Goal: Task Accomplishment & Management: Manage account settings

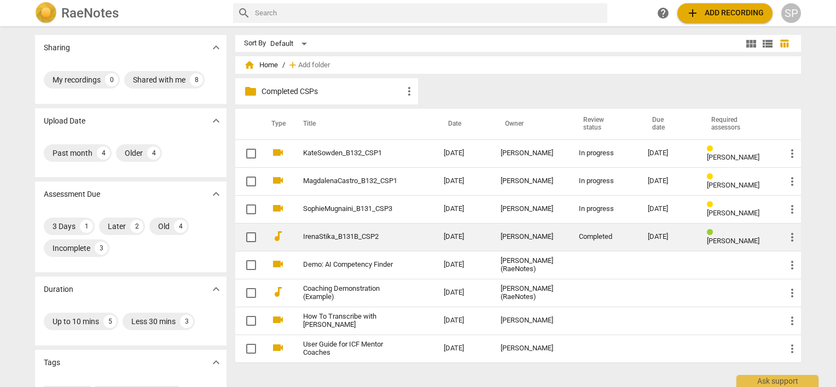
click at [334, 233] on link "IrenaStika_B131B_CSP2" at bounding box center [353, 237] width 101 height 8
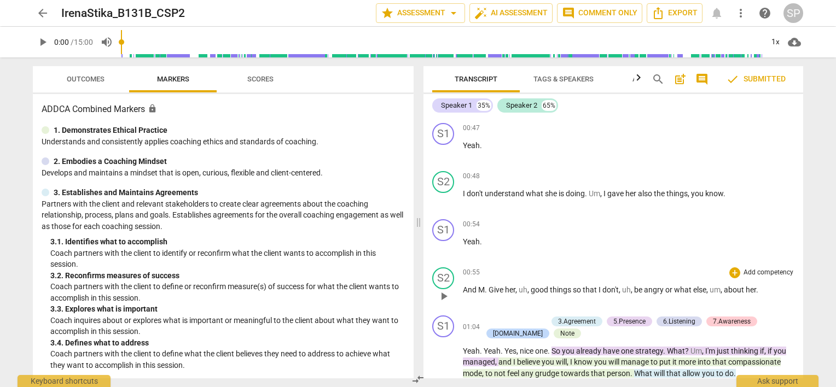
scroll to position [930, 0]
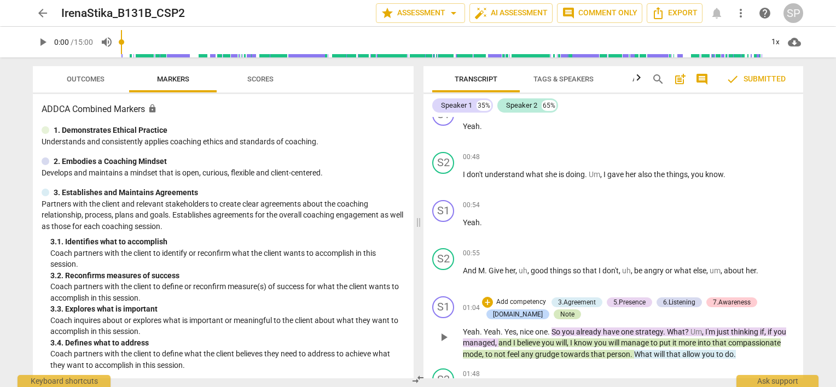
click at [560, 320] on div "Note" at bounding box center [567, 315] width 14 height 10
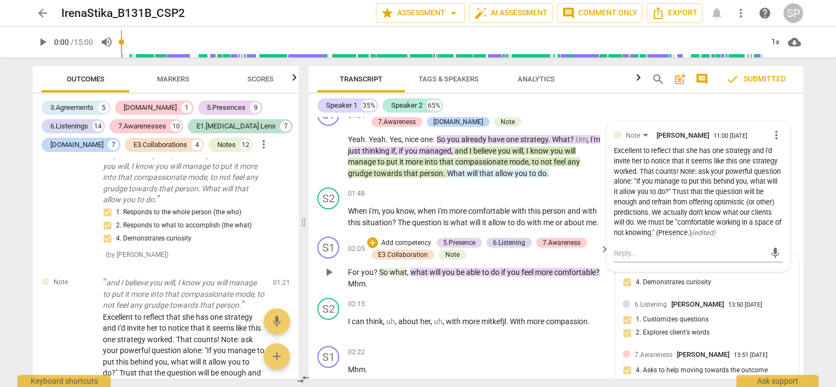
scroll to position [1027, 0]
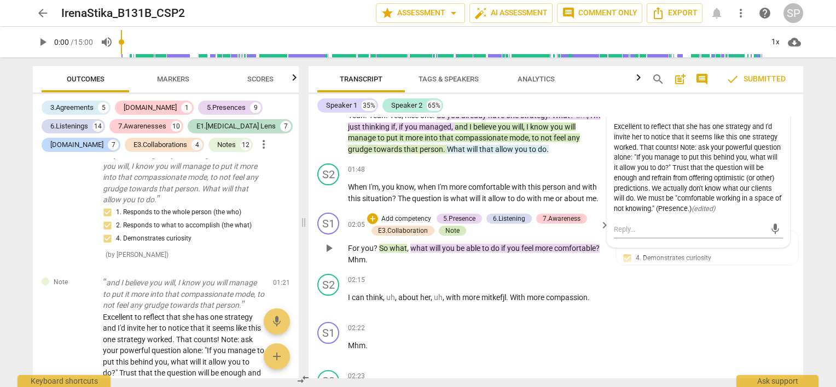
click at [453, 236] on div "Note" at bounding box center [452, 231] width 14 height 10
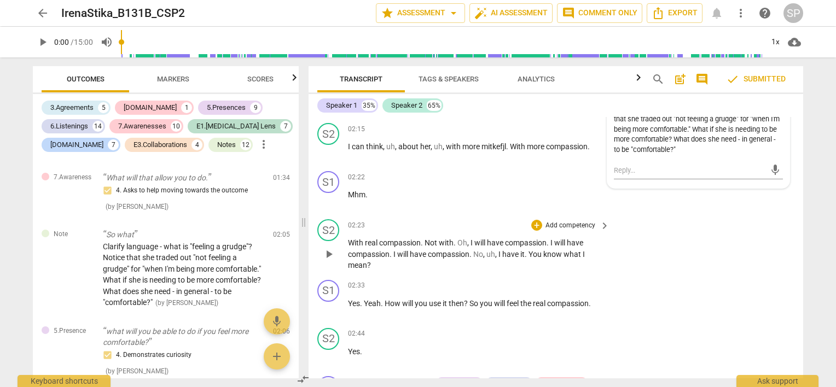
scroll to position [1245, 0]
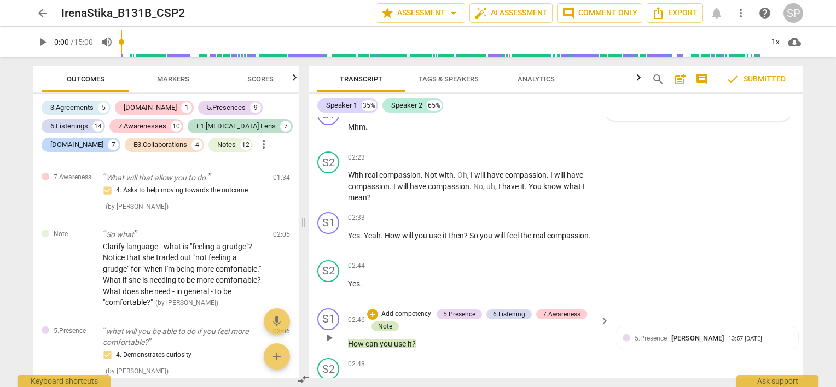
click at [378, 332] on div "Note" at bounding box center [385, 327] width 14 height 10
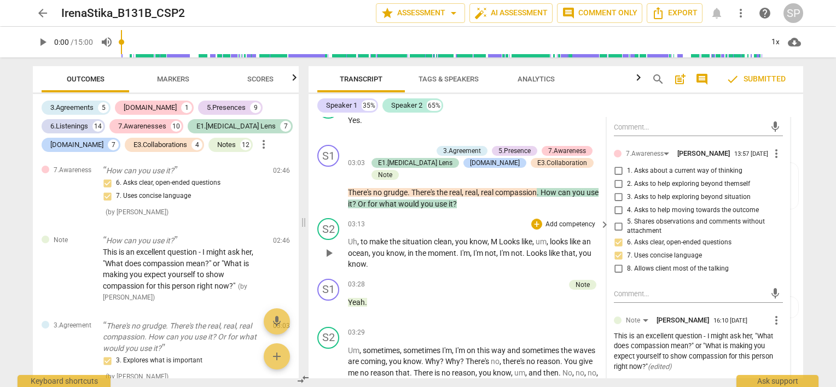
scroll to position [1768, 0]
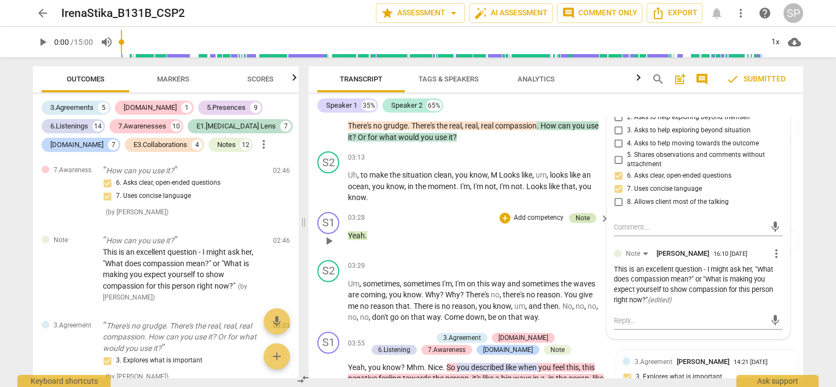
click at [582, 213] on div "Note" at bounding box center [583, 218] width 14 height 10
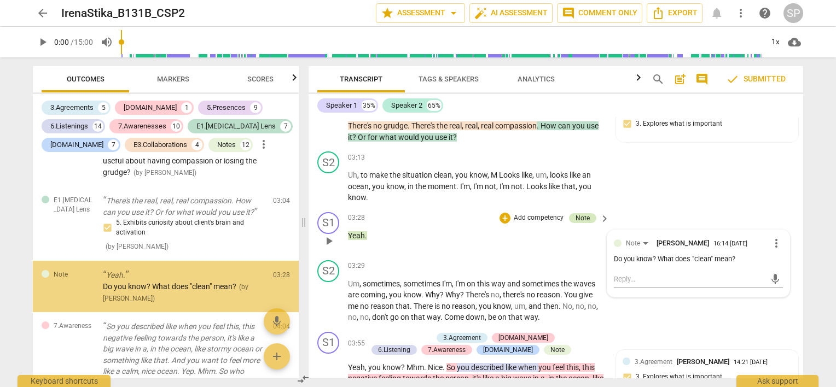
scroll to position [1985, 0]
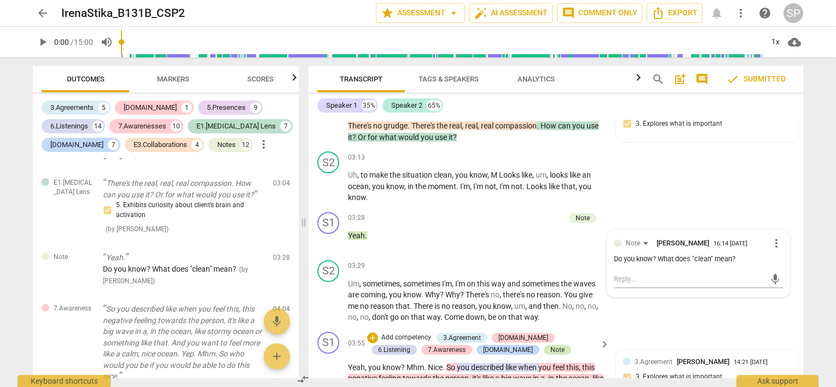
click at [550, 345] on div "Note" at bounding box center [557, 350] width 14 height 10
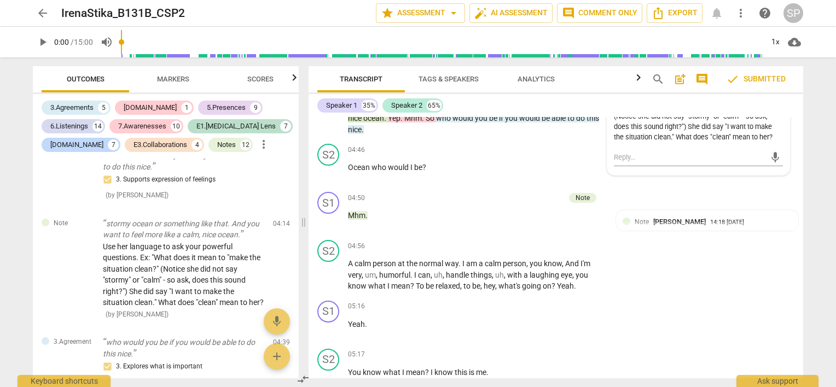
scroll to position [2052, 0]
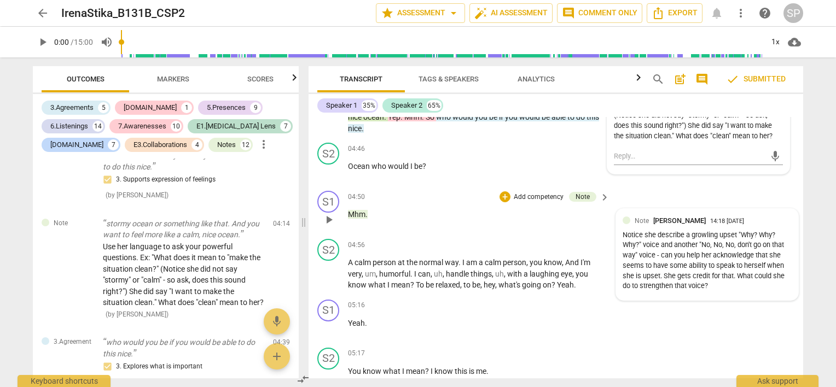
click at [628, 216] on div "Note [PERSON_NAME] 14:18 [DATE]" at bounding box center [707, 221] width 169 height 10
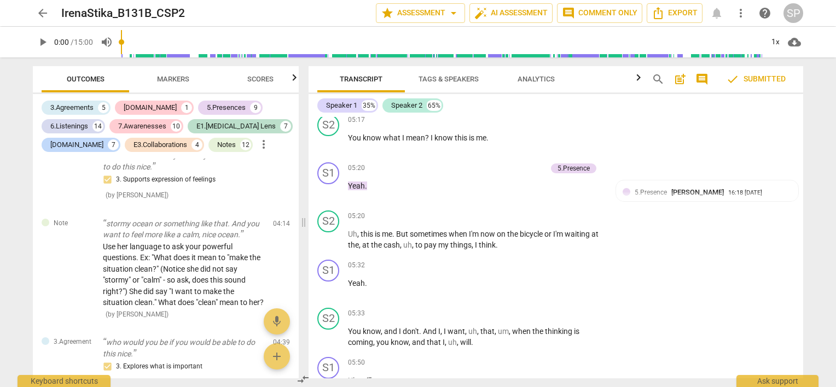
scroll to position [2380, 0]
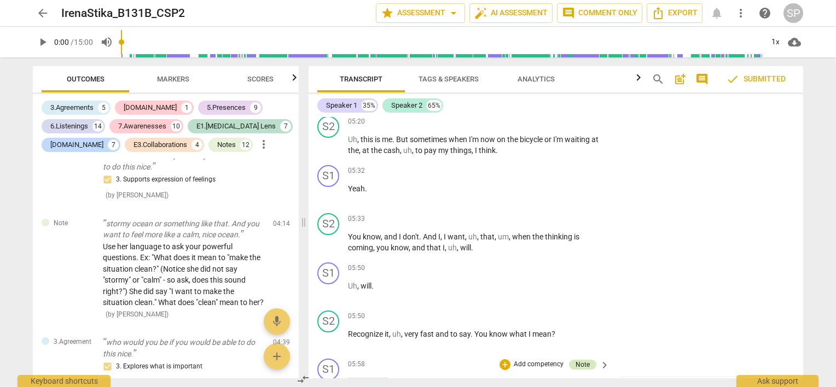
click at [579, 360] on div "Note" at bounding box center [583, 365] width 14 height 10
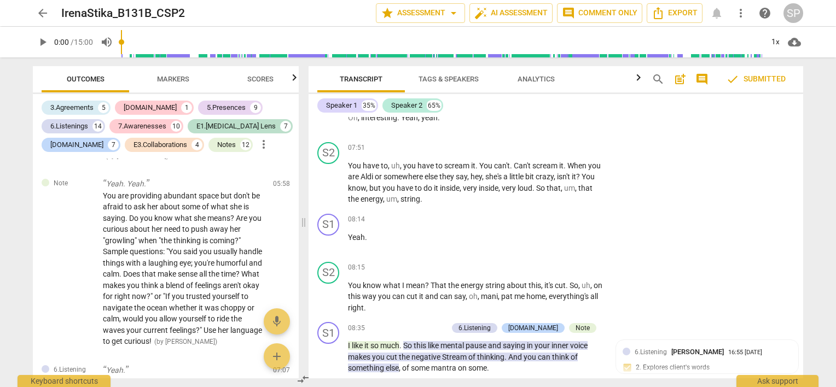
scroll to position [3321, 0]
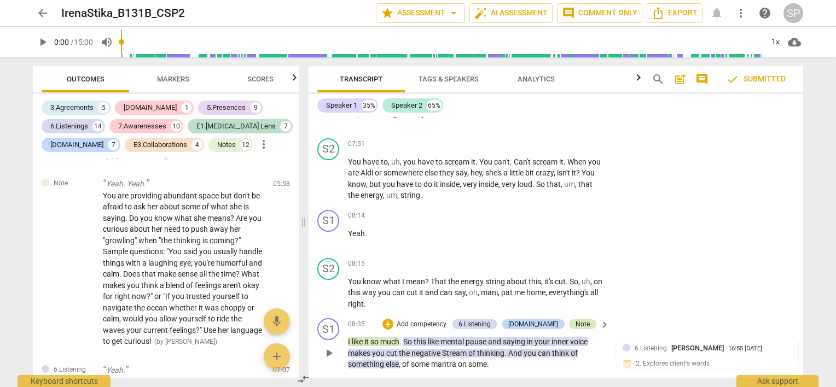
click at [587, 320] on div "Note" at bounding box center [583, 325] width 14 height 10
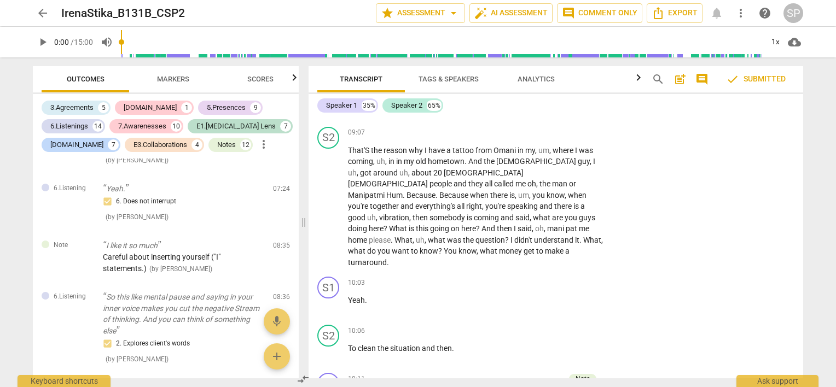
scroll to position [3813, 0]
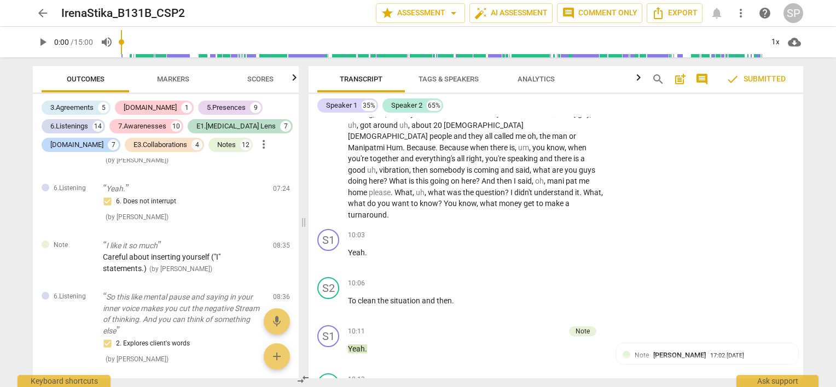
click at [585, 327] on div "Note" at bounding box center [583, 332] width 14 height 10
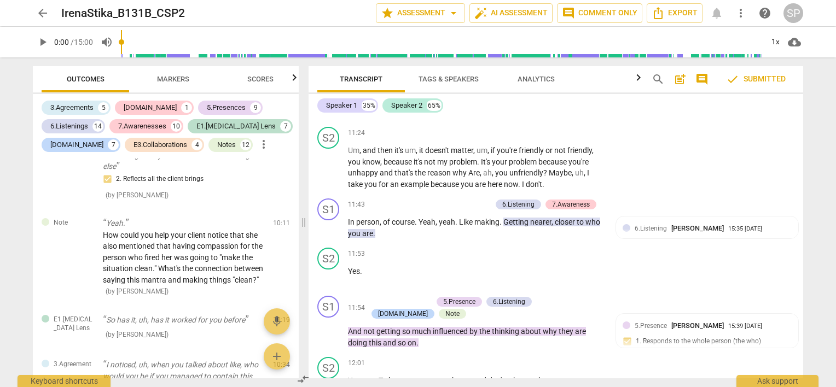
scroll to position [4524, 0]
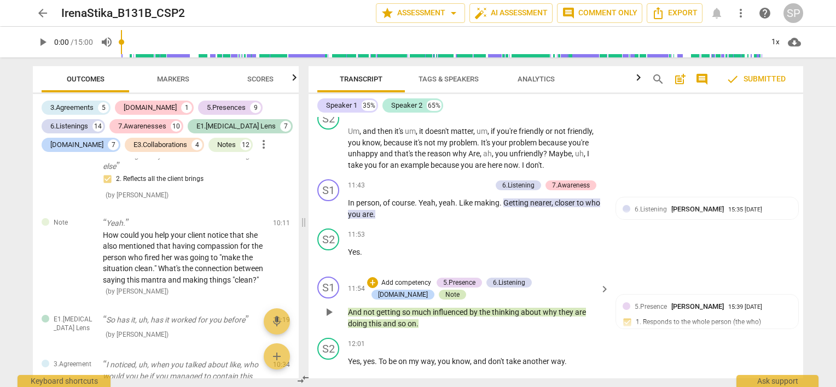
click at [439, 290] on div "Note" at bounding box center [452, 295] width 27 height 10
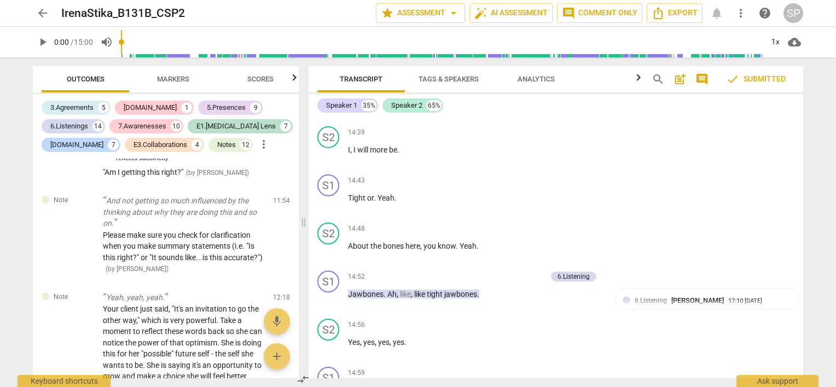
scroll to position [5978, 0]
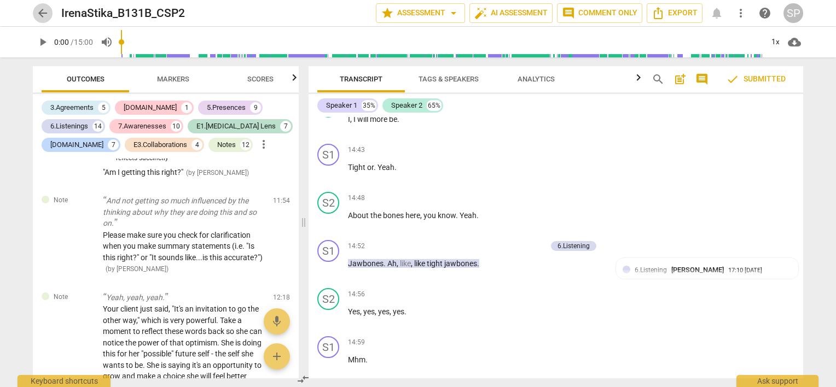
click at [44, 13] on span "arrow_back" at bounding box center [42, 13] width 13 height 13
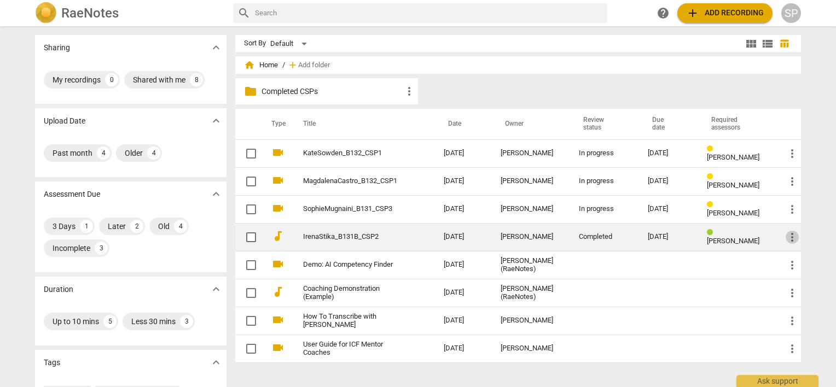
click at [786, 238] on span "more_vert" at bounding box center [792, 237] width 13 height 13
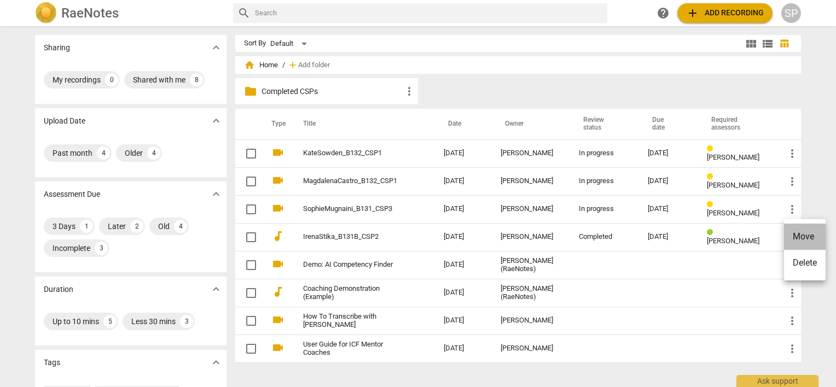
click at [790, 239] on li "Move" at bounding box center [805, 237] width 42 height 26
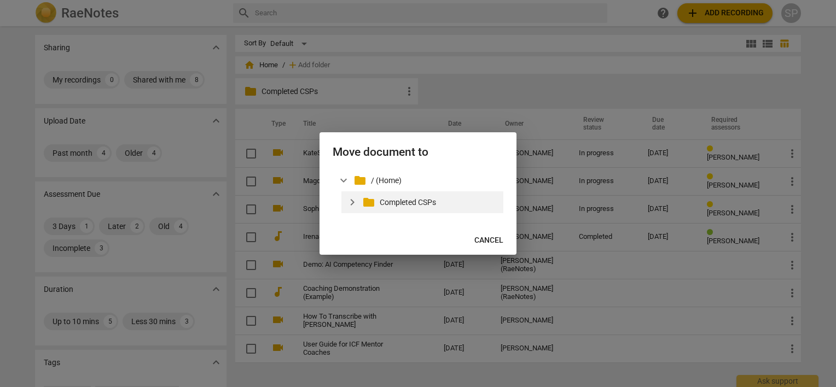
click at [393, 204] on p "Completed CSPs" at bounding box center [439, 202] width 119 height 11
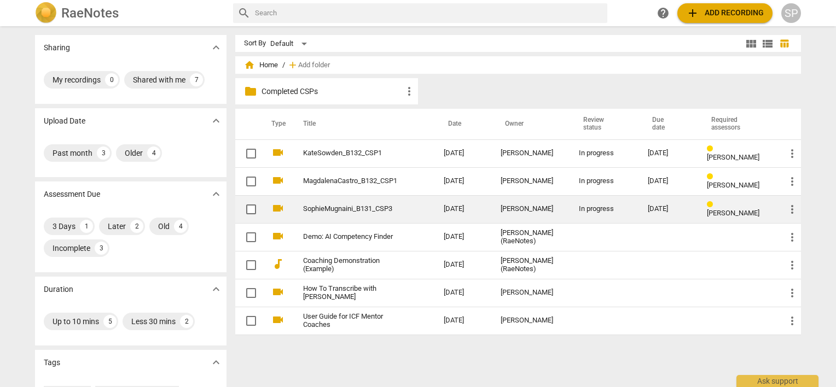
click at [340, 207] on link "SophieMugnaini_B131_CSP3" at bounding box center [353, 209] width 101 height 8
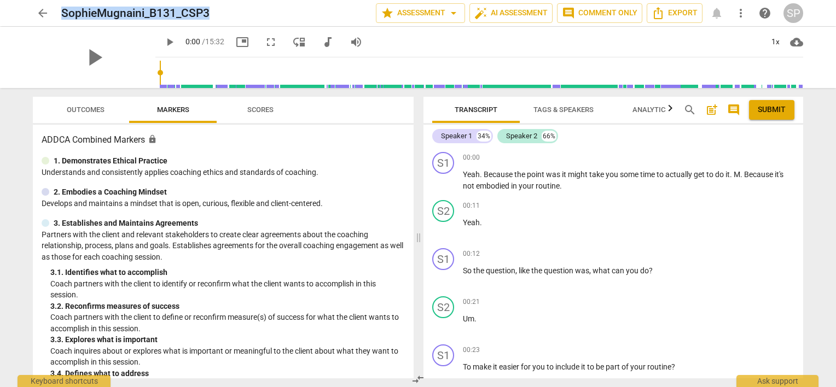
drag, startPoint x: 62, startPoint y: 10, endPoint x: 252, endPoint y: 9, distance: 189.3
click at [252, 9] on div "SophieMugnaini_B131_CSP3" at bounding box center [214, 14] width 306 height 14
copy h2 "SophieMugnaini_B131_CSP3"
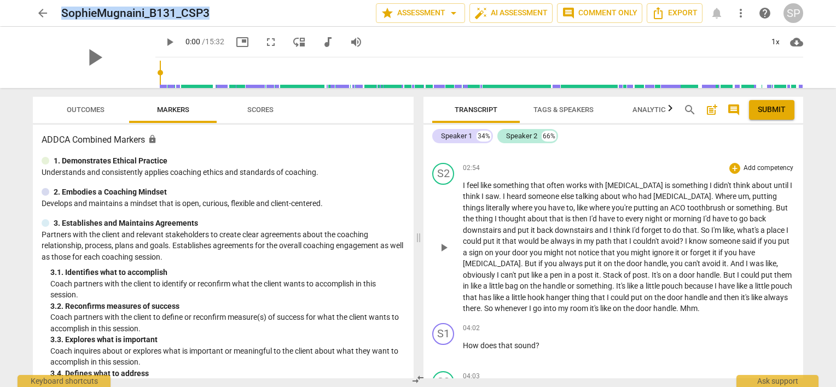
scroll to position [1040, 0]
